Goal: Task Accomplishment & Management: Manage account settings

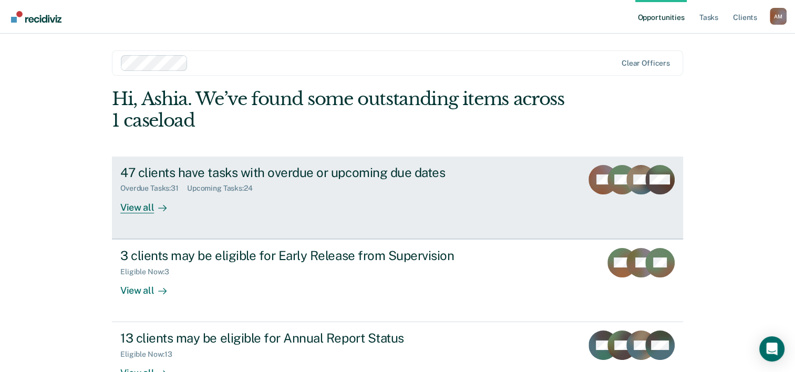
click at [139, 208] on div "View all" at bounding box center [149, 203] width 59 height 21
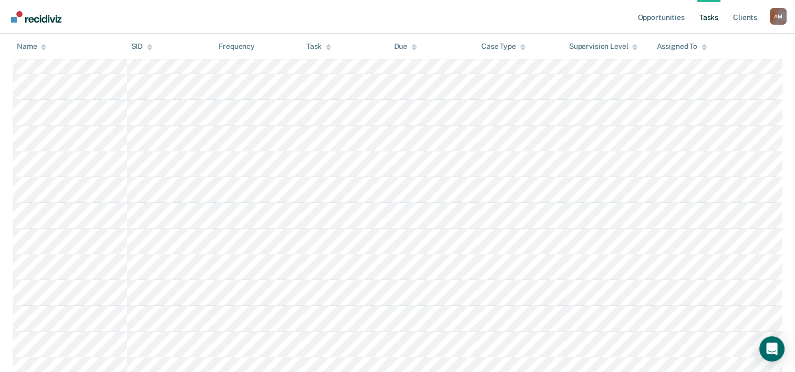
scroll to position [902, 0]
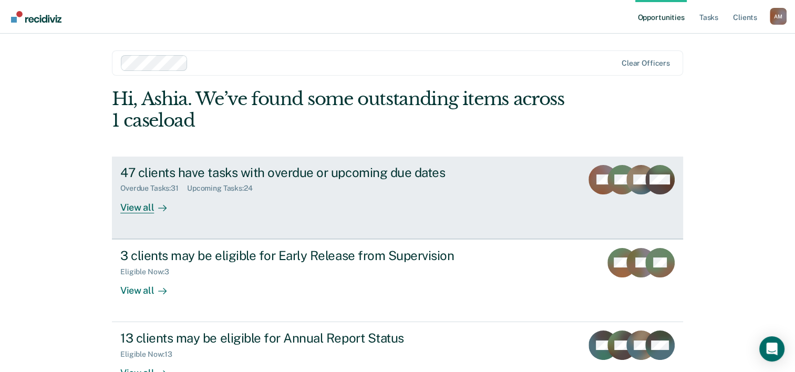
click at [140, 173] on div "47 clients have tasks with overdue or upcoming due dates" at bounding box center [304, 172] width 369 height 15
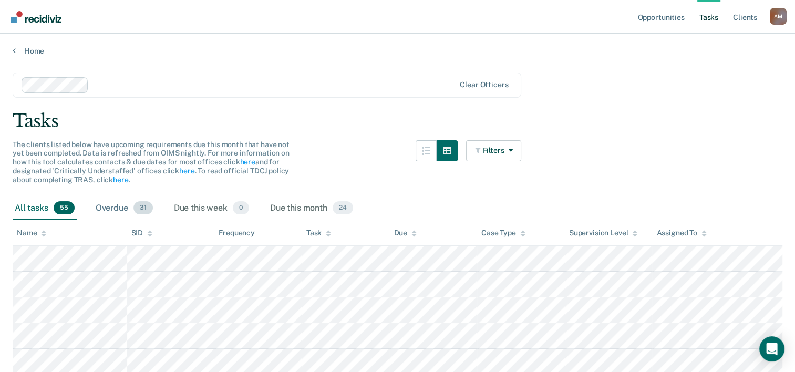
click at [115, 207] on div "Overdue 31" at bounding box center [125, 208] width 62 height 23
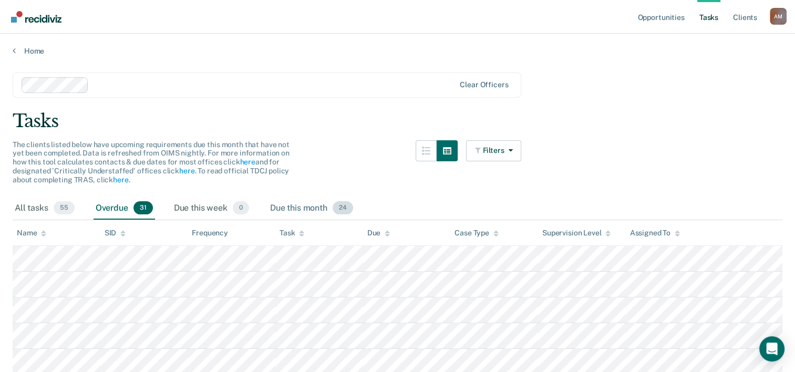
click at [293, 207] on div "Due this month 24" at bounding box center [311, 208] width 87 height 23
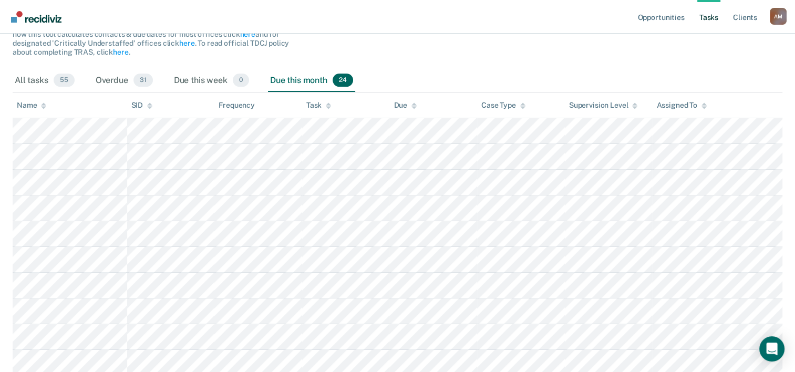
scroll to position [156, 0]
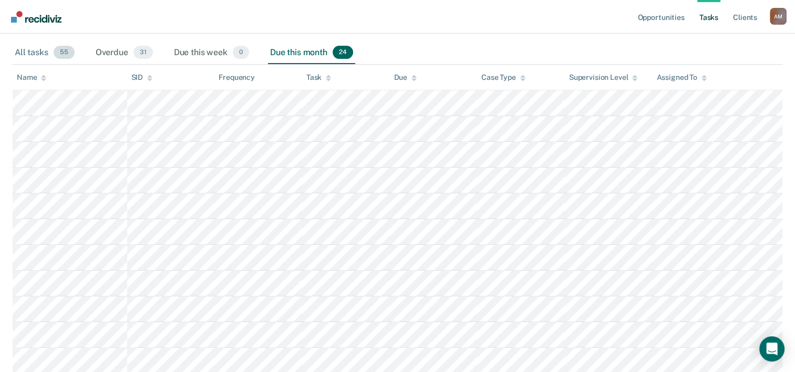
click at [25, 54] on div "All tasks 55" at bounding box center [45, 53] width 64 height 23
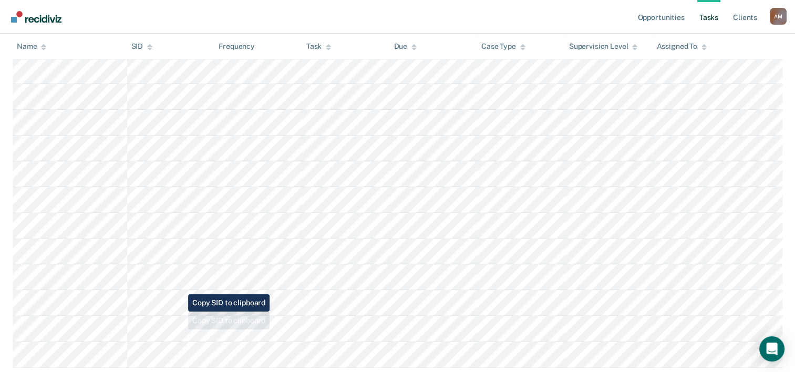
scroll to position [1312, 0]
